Goal: Task Accomplishment & Management: Manage account settings

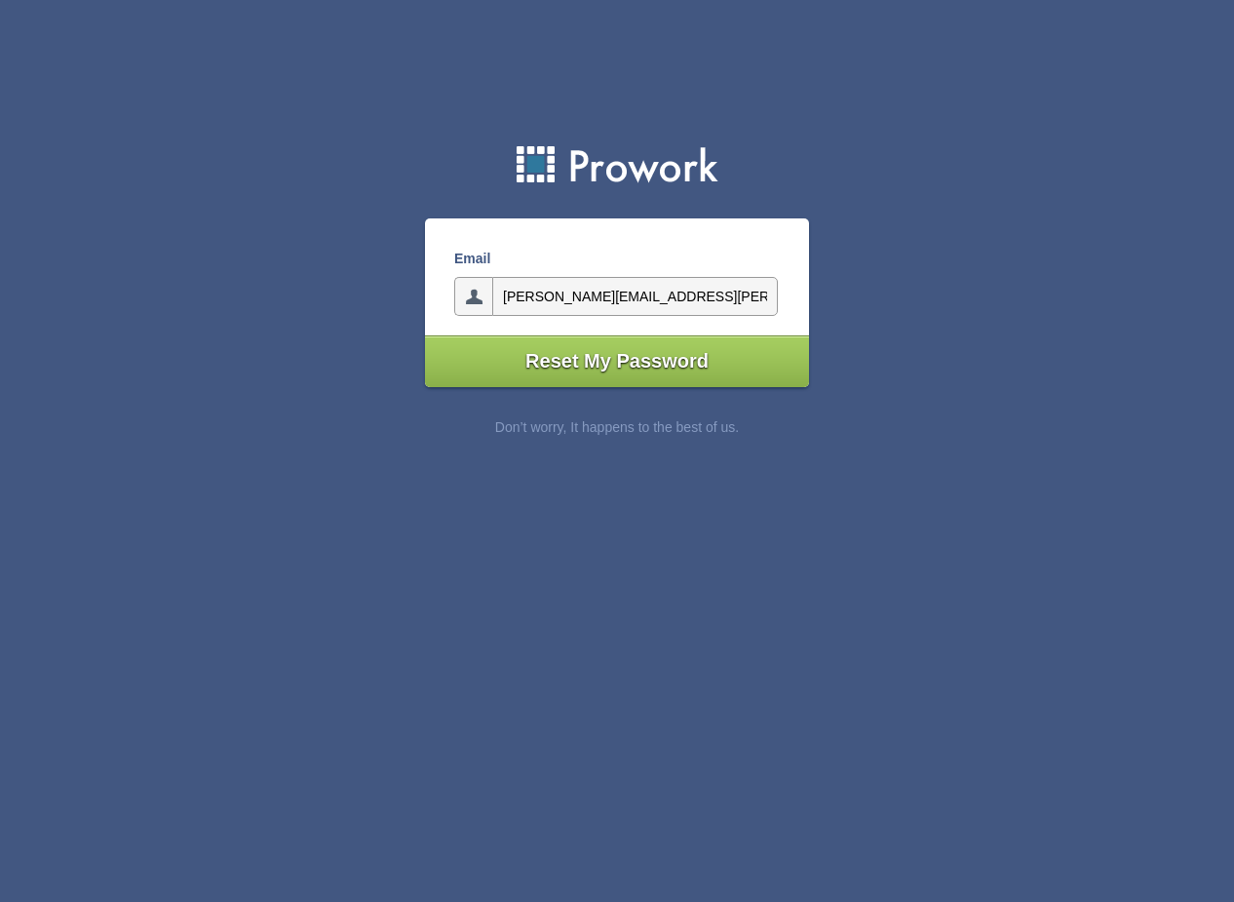
click at [618, 359] on input"] "Reset My Password" at bounding box center [617, 361] width 384 height 52
click at [574, 290] on input"] "email" at bounding box center [635, 296] width 286 height 39
type input"] "[PERSON_NAME][EMAIL_ADDRESS][PERSON_NAME][DOMAIN_NAME]"
click at [609, 353] on input"] "Reset My Password" at bounding box center [617, 361] width 384 height 52
click at [543, 361] on input"] "Reset My Password" at bounding box center [617, 361] width 384 height 52
